Goal: Task Accomplishment & Management: Manage account settings

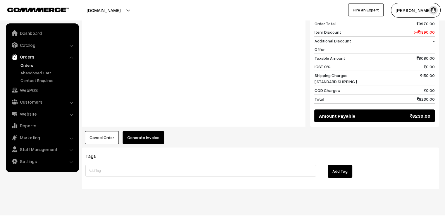
scroll to position [1851, 0]
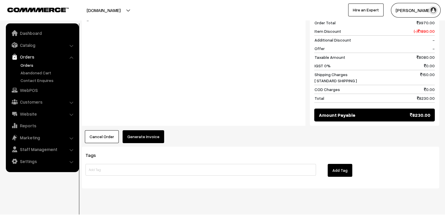
click at [131, 130] on button "Generate Invoice" at bounding box center [144, 136] width 42 height 13
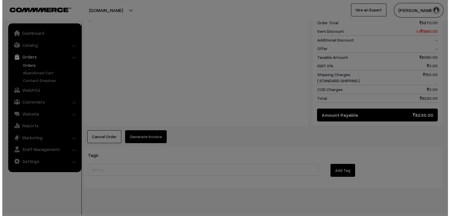
scroll to position [1871, 0]
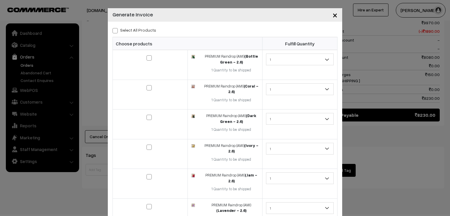
click at [115, 30] on span at bounding box center [114, 30] width 5 height 5
click at [115, 30] on input "Select All Products" at bounding box center [114, 30] width 4 height 4
checkbox input "true"
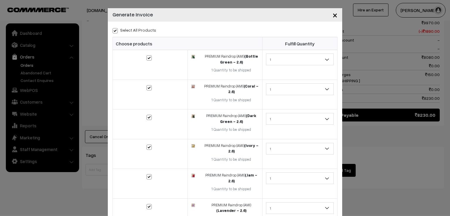
checkbox input "true"
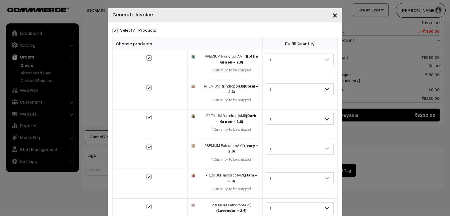
checkbox input "true"
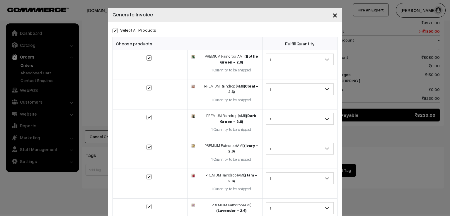
checkbox input "true"
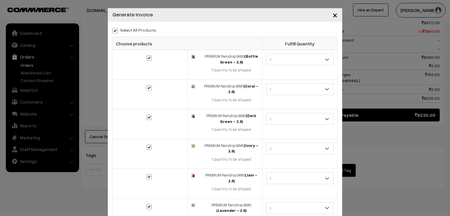
checkbox input "true"
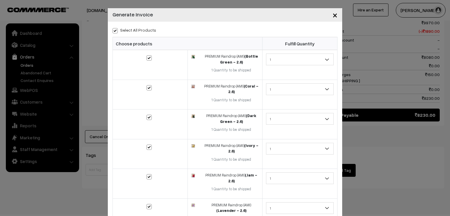
checkbox input "true"
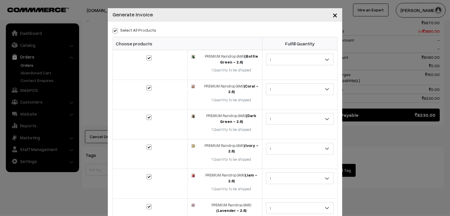
checkbox input "true"
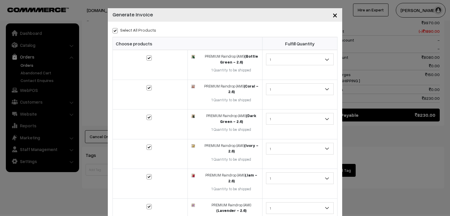
checkbox input "true"
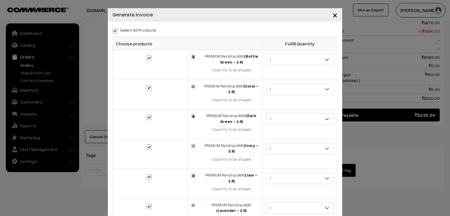
checkbox input "true"
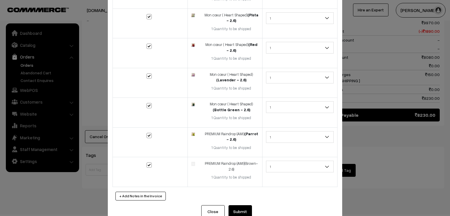
scroll to position [1094, 0]
click at [240, 204] on button "Submit" at bounding box center [239, 210] width 23 height 13
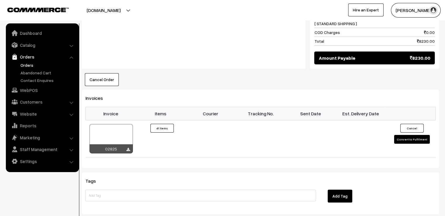
scroll to position [1921, 0]
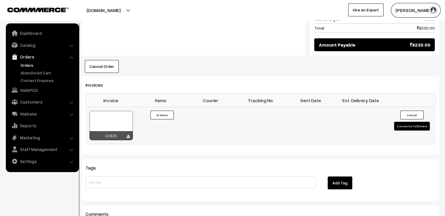
click at [405, 122] on button "Convert to Fulfilment" at bounding box center [412, 126] width 36 height 9
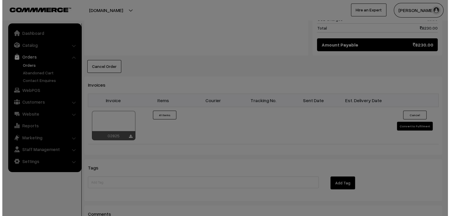
scroll to position [1942, 0]
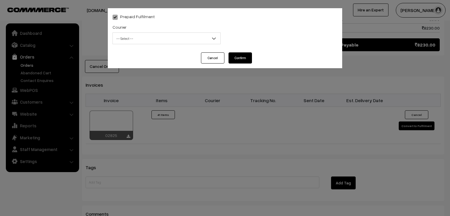
click at [151, 42] on span "-- Select --" at bounding box center [166, 38] width 107 height 10
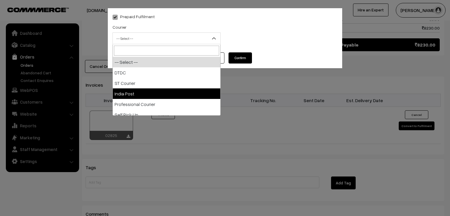
select select "3"
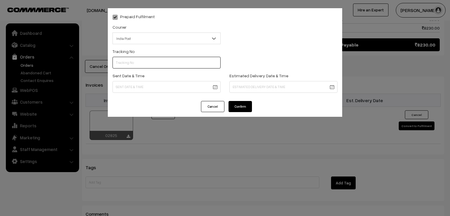
click at [146, 63] on input "text" at bounding box center [166, 63] width 108 height 12
type input "e"
type input "ET803253782IN"
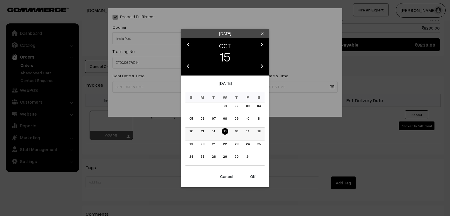
click at [213, 130] on link "14" at bounding box center [213, 131] width 6 height 6
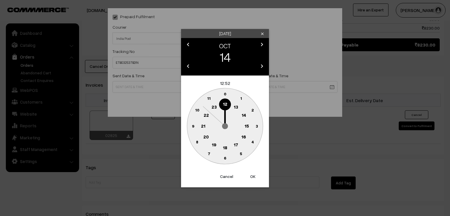
click at [222, 176] on button "Cancel" at bounding box center [226, 176] width 23 height 13
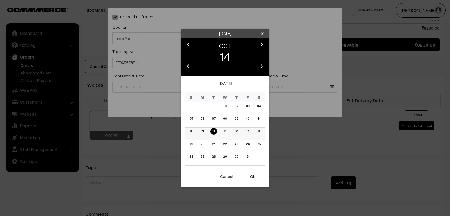
click at [225, 132] on link "15" at bounding box center [225, 131] width 6 height 6
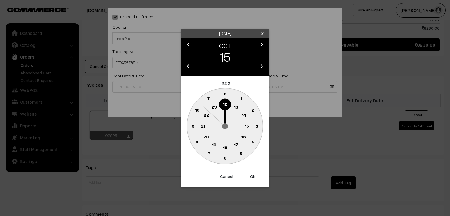
click at [191, 125] on circle at bounding box center [193, 126] width 12 height 12
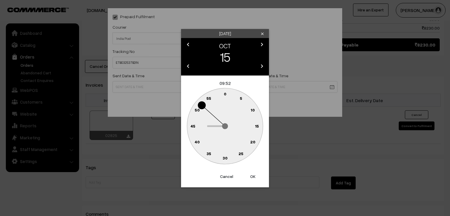
click at [225, 93] on text "0" at bounding box center [225, 93] width 3 height 5
type input "15-10-2025 09:00"
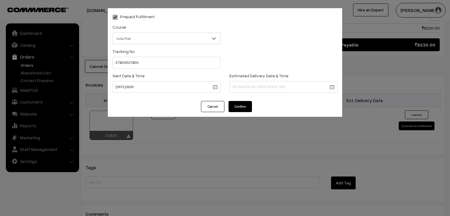
click at [237, 105] on button "Confirm" at bounding box center [239, 106] width 23 height 11
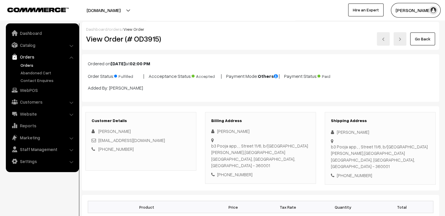
click at [420, 42] on link "Go Back" at bounding box center [423, 39] width 25 height 13
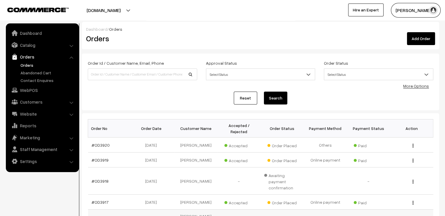
click at [101, 216] on link "#OD3916" at bounding box center [100, 219] width 17 height 5
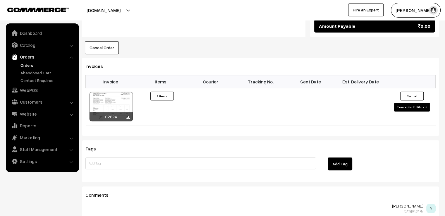
scroll to position [422, 0]
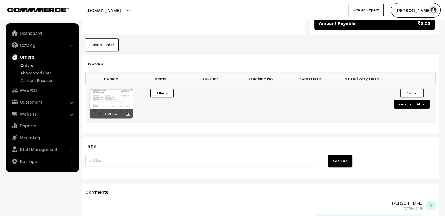
click at [420, 100] on button "Convert to Fulfilment" at bounding box center [412, 104] width 36 height 9
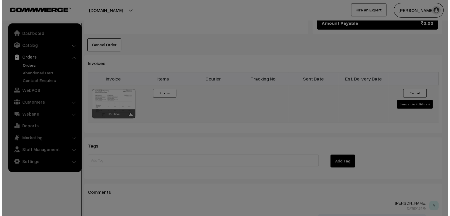
scroll to position [423, 0]
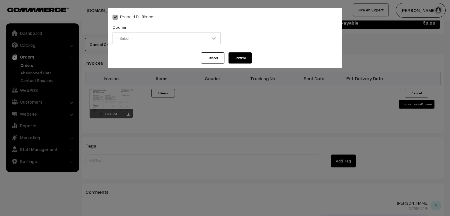
click at [204, 40] on span "-- Select --" at bounding box center [166, 38] width 107 height 10
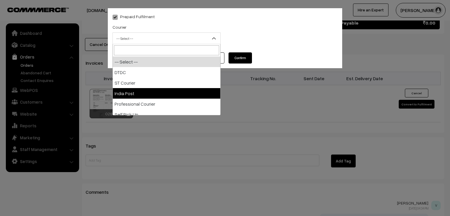
select select "3"
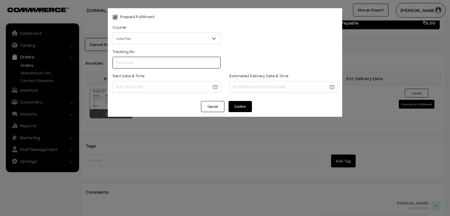
click at [143, 65] on input "text" at bounding box center [166, 63] width 108 height 12
type input "ET803253765IN"
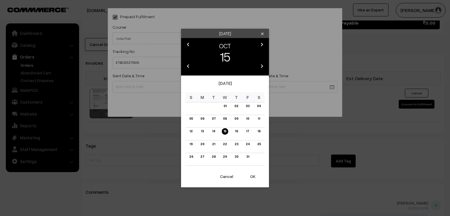
click at [257, 172] on button "OK" at bounding box center [252, 176] width 23 height 13
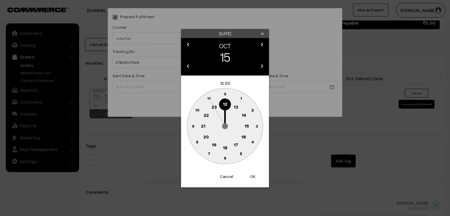
click at [192, 128] on circle at bounding box center [193, 126] width 12 height 12
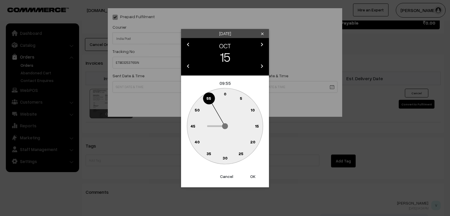
click at [223, 93] on circle at bounding box center [222, 95] width 8 height 8
type input "15-10-2025 09:59"
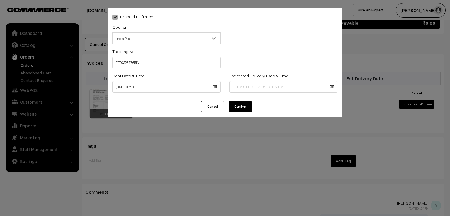
click at [247, 105] on button "Confirm" at bounding box center [239, 106] width 23 height 11
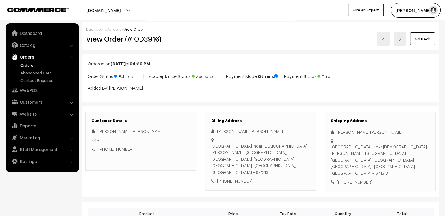
click at [426, 33] on link "Go Back" at bounding box center [423, 39] width 25 height 13
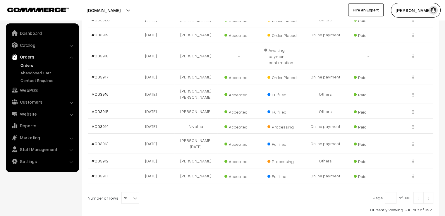
scroll to position [148, 0]
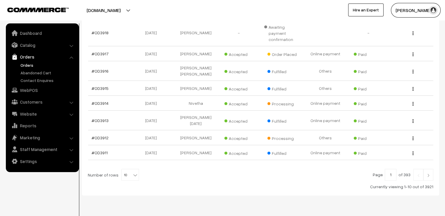
click at [122, 169] on span "10" at bounding box center [130, 175] width 17 height 12
select select "100"
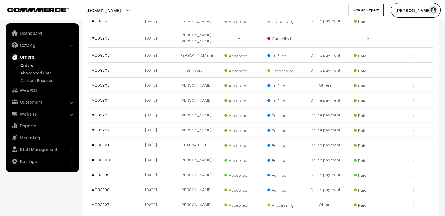
scroll to position [316, 0]
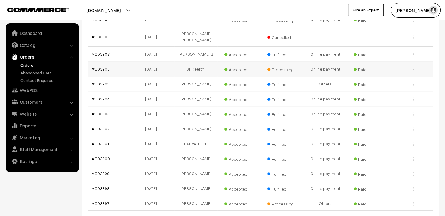
click at [100, 66] on link "#OD3906" at bounding box center [101, 68] width 18 height 5
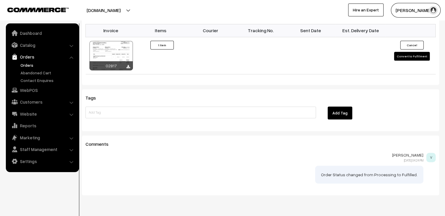
scroll to position [406, 0]
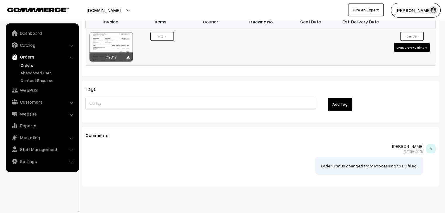
click at [409, 43] on button "Convert to Fulfilment" at bounding box center [412, 47] width 36 height 9
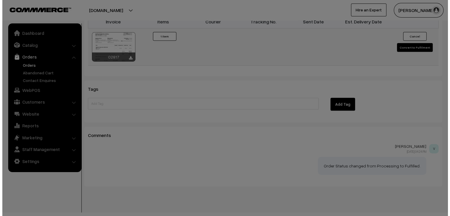
scroll to position [406, 0]
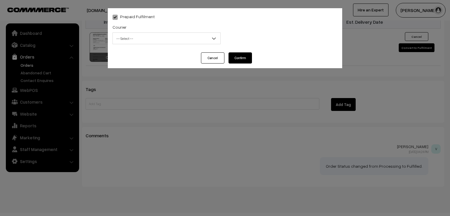
click at [153, 38] on span "-- Select --" at bounding box center [166, 38] width 107 height 10
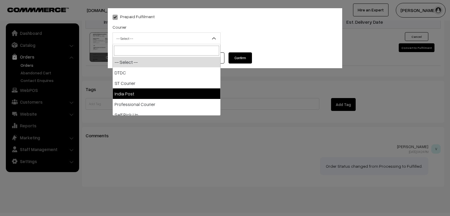
select select "3"
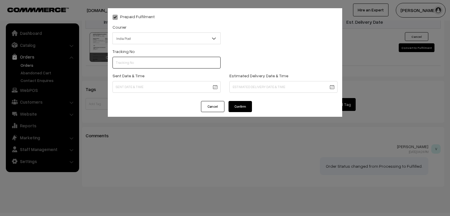
click at [135, 67] on input "text" at bounding box center [166, 63] width 108 height 12
type input "ET803254814IN"
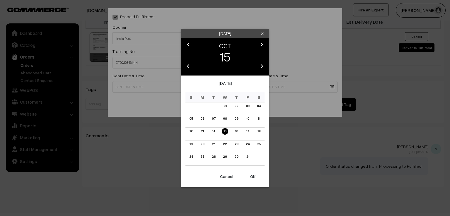
click at [253, 175] on button "OK" at bounding box center [252, 176] width 23 height 13
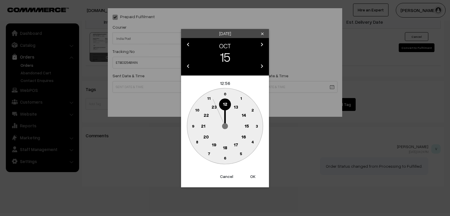
click at [190, 123] on circle at bounding box center [193, 126] width 12 height 12
click at [224, 94] on text "0" at bounding box center [225, 93] width 3 height 5
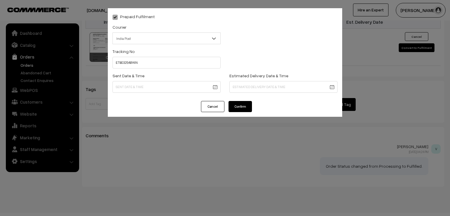
type input "15-10-2025 09:00"
click at [241, 112] on button "Confirm" at bounding box center [239, 106] width 23 height 11
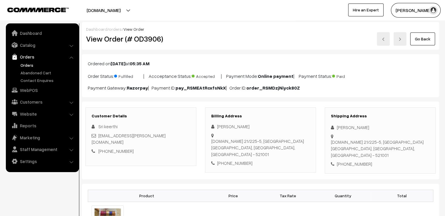
click at [423, 38] on link "Go Back" at bounding box center [423, 39] width 25 height 13
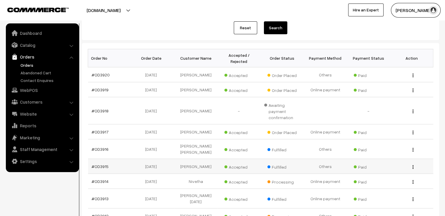
scroll to position [70, 0]
click at [99, 179] on link "#OD3914" at bounding box center [100, 181] width 17 height 5
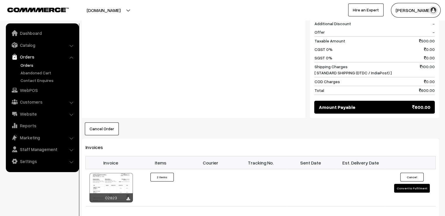
scroll to position [341, 0]
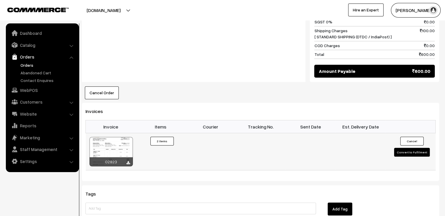
click at [403, 148] on button "Convert to Fulfilment" at bounding box center [412, 152] width 36 height 9
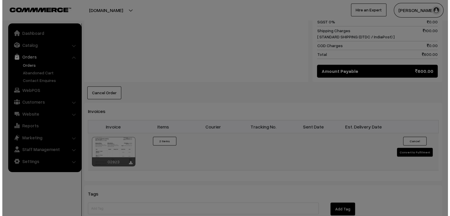
scroll to position [341, 0]
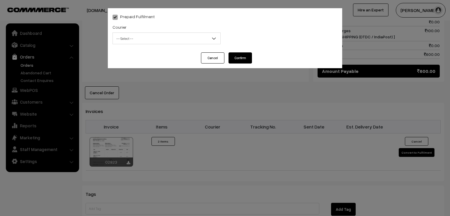
click at [202, 35] on span "-- Select --" at bounding box center [166, 38] width 107 height 10
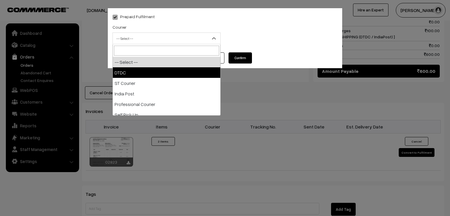
select select "1"
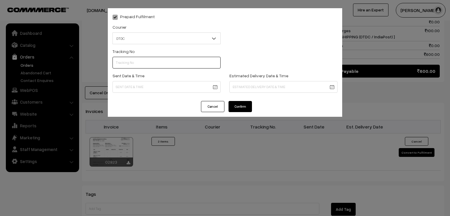
click at [153, 61] on input "text" at bounding box center [166, 63] width 108 height 12
type input "D1007979075"
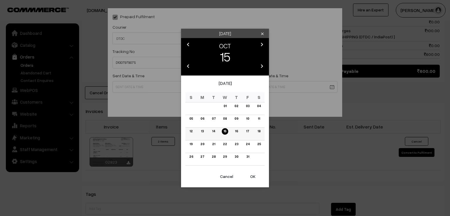
click at [210, 132] on link "14" at bounding box center [213, 131] width 6 height 6
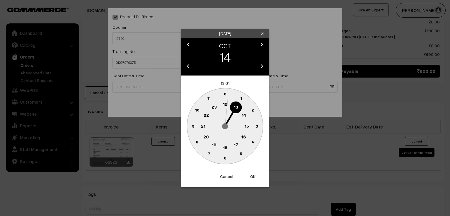
click at [189, 123] on circle at bounding box center [193, 126] width 12 height 12
click at [226, 93] on text "0" at bounding box center [225, 93] width 3 height 5
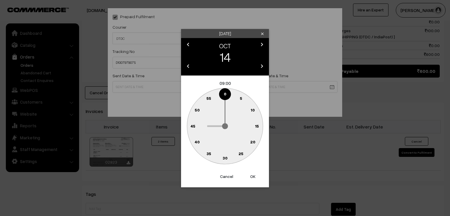
type input "14-10-2025 09:00"
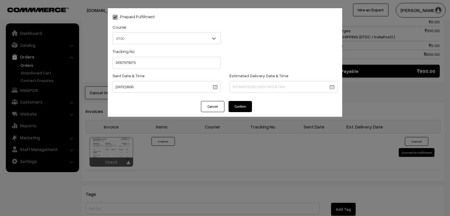
click at [242, 105] on button "Confirm" at bounding box center [239, 106] width 23 height 11
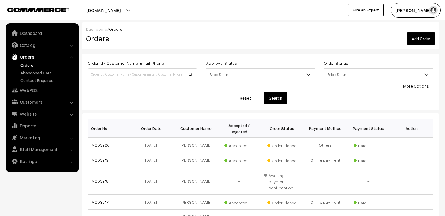
scroll to position [105, 0]
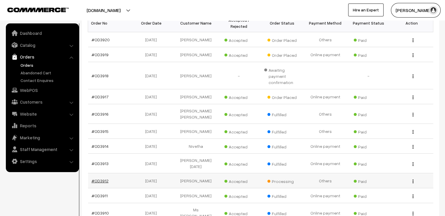
click at [100, 178] on link "#OD3912" at bounding box center [100, 180] width 17 height 5
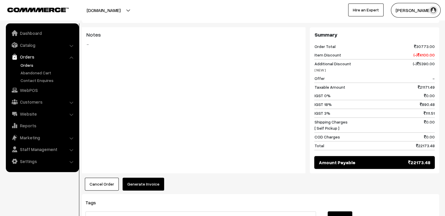
scroll to position [539, 0]
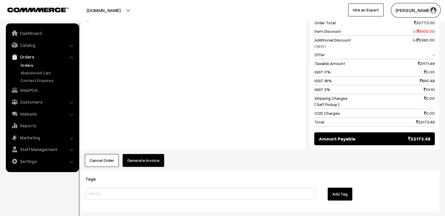
click at [134, 154] on button "Generate Invoice" at bounding box center [144, 160] width 42 height 13
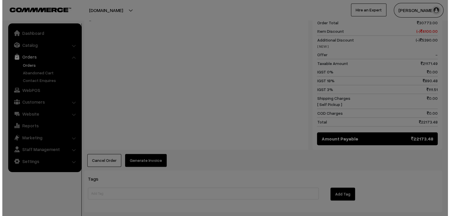
scroll to position [543, 0]
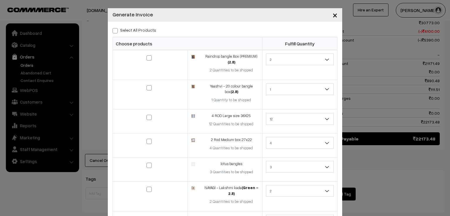
click at [116, 32] on label "Select All Products" at bounding box center [134, 30] width 44 height 6
click at [116, 32] on input "Select All Products" at bounding box center [114, 30] width 4 height 4
checkbox input "true"
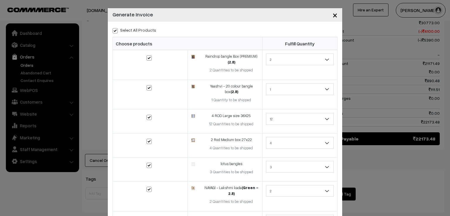
checkbox input "true"
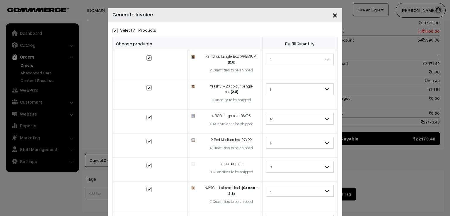
checkbox input "true"
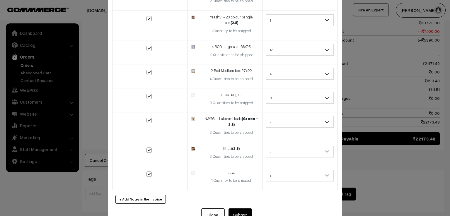
scroll to position [86, 0]
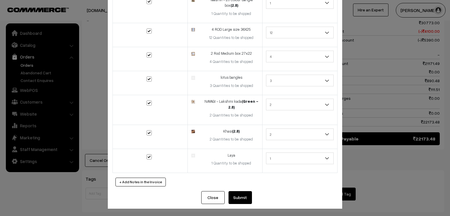
click at [235, 193] on button "Submit" at bounding box center [239, 197] width 23 height 13
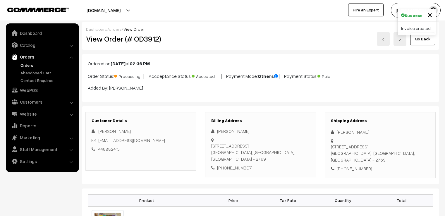
scroll to position [691, 0]
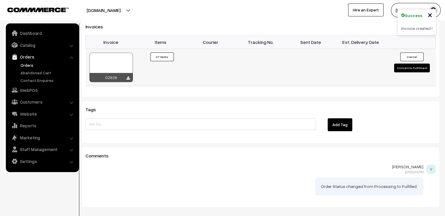
click at [406, 64] on button "Convert to Fulfilment" at bounding box center [412, 68] width 36 height 9
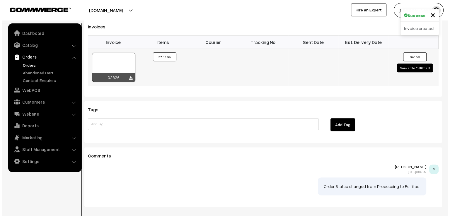
scroll to position [695, 0]
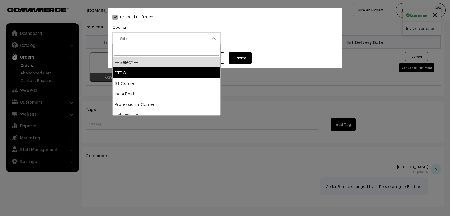
drag, startPoint x: 195, startPoint y: 36, endPoint x: 172, endPoint y: 73, distance: 43.7
select select "1"
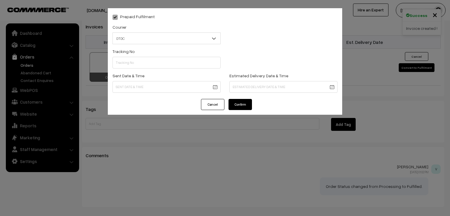
click at [172, 73] on div "Sent Date & Time" at bounding box center [166, 82] width 108 height 21
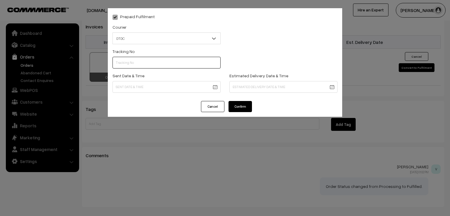
click at [165, 61] on input "text" at bounding box center [166, 63] width 108 height 12
type input "D1007858303"
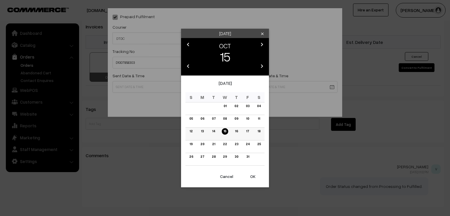
click at [214, 130] on link "14" at bounding box center [213, 131] width 6 height 6
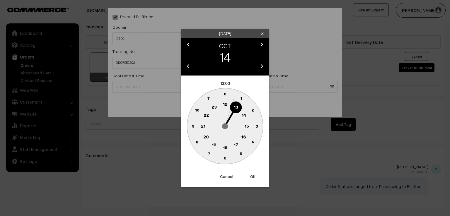
click at [189, 125] on circle at bounding box center [193, 126] width 12 height 12
click at [225, 94] on text "0" at bounding box center [225, 93] width 3 height 5
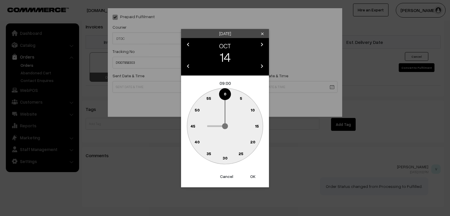
type input "[DATE] 09:00"
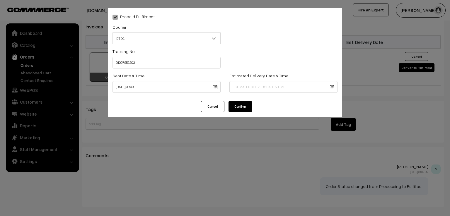
click at [239, 107] on button "Confirm" at bounding box center [239, 106] width 23 height 11
